Goal: Find specific page/section: Find specific page/section

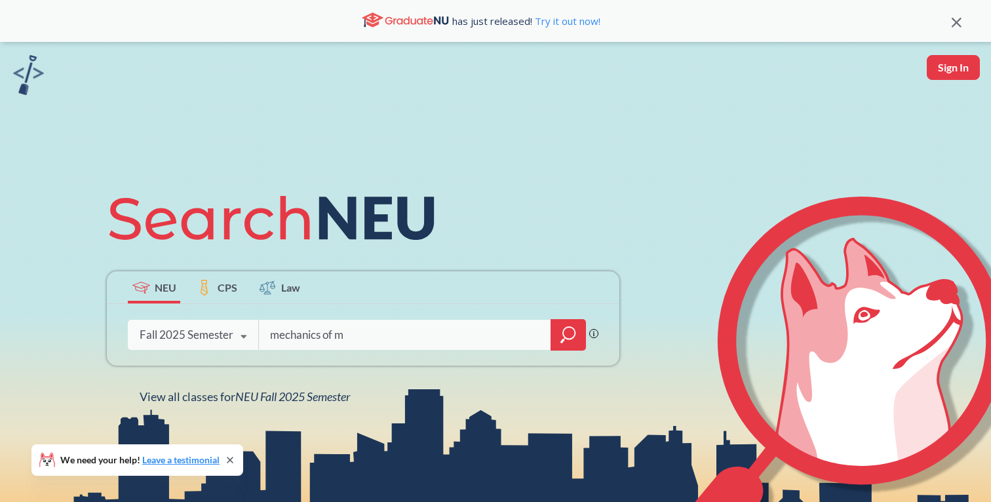
type input "mechanics of ma"
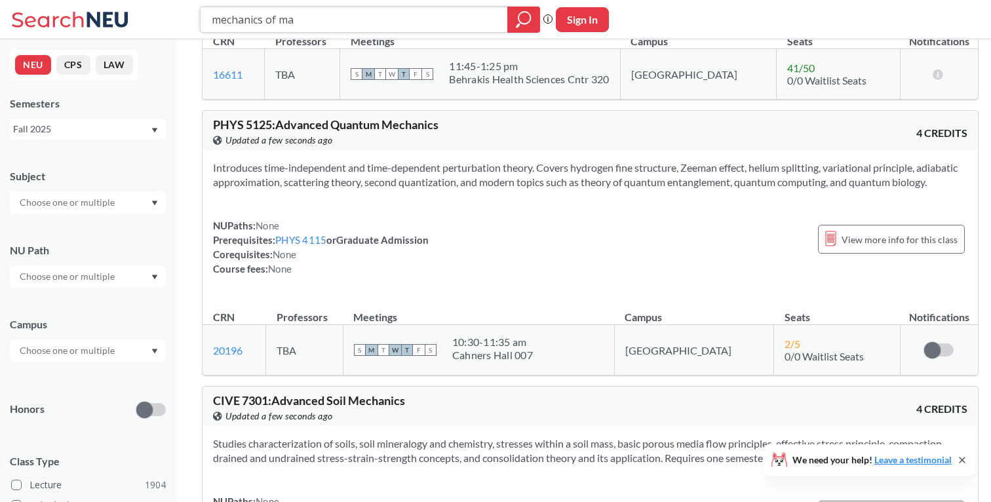
scroll to position [2021, 0]
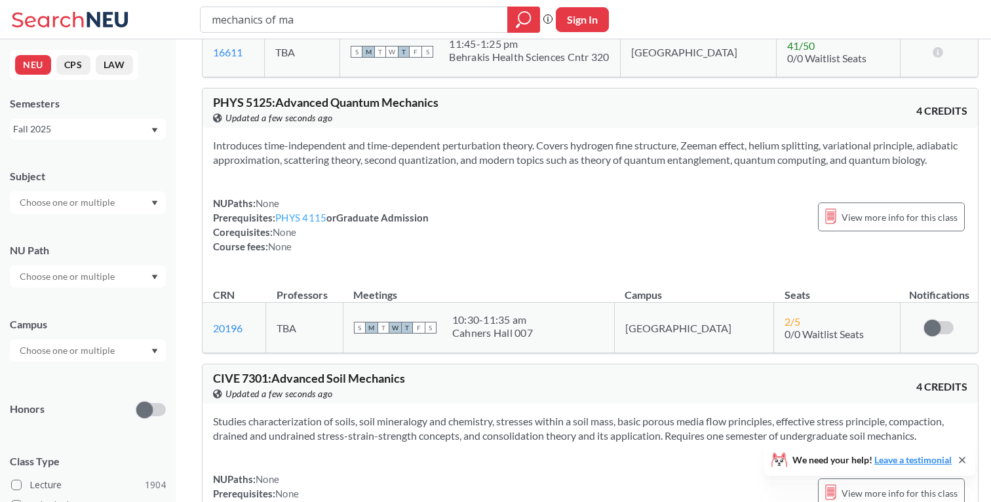
click at [311, 223] on link "PHYS 4115" at bounding box center [300, 218] width 51 height 12
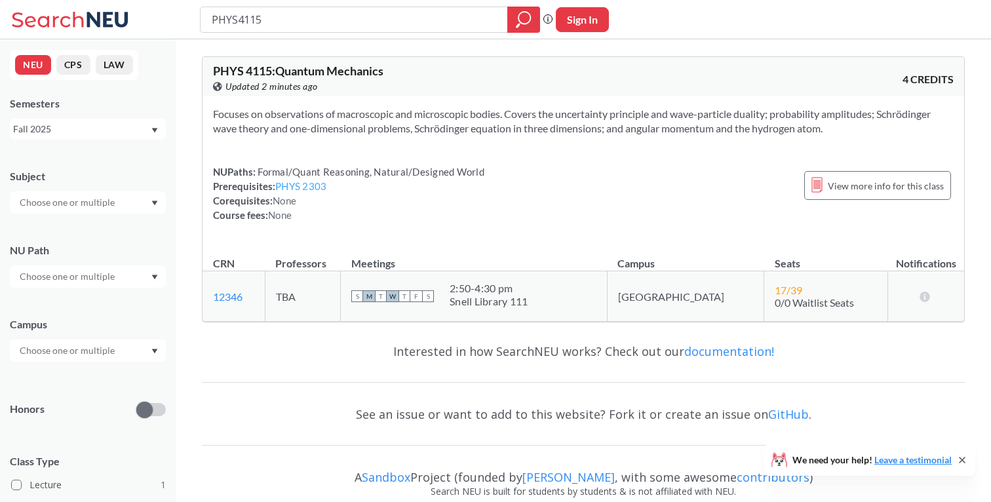
click at [297, 187] on link "PHYS 2303" at bounding box center [300, 186] width 51 height 12
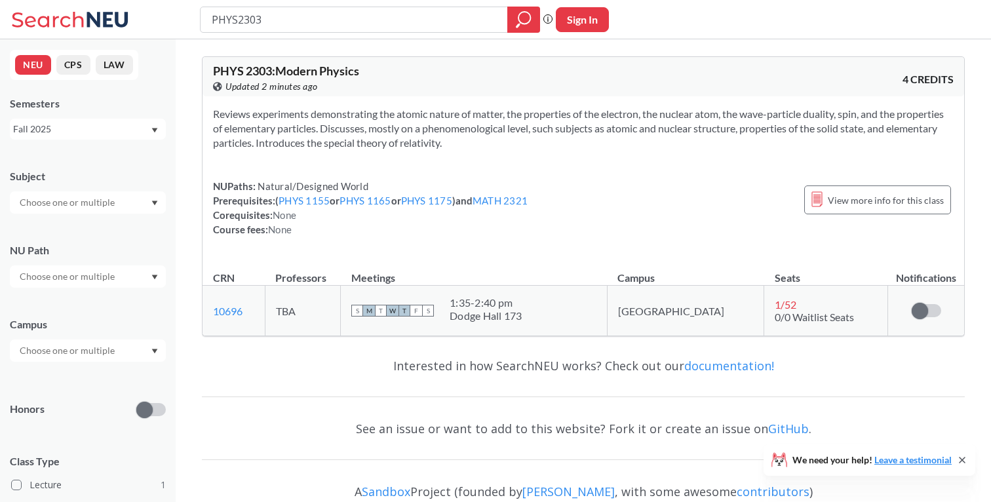
type input "PHYS4115"
